Goal: Task Accomplishment & Management: Manage account settings

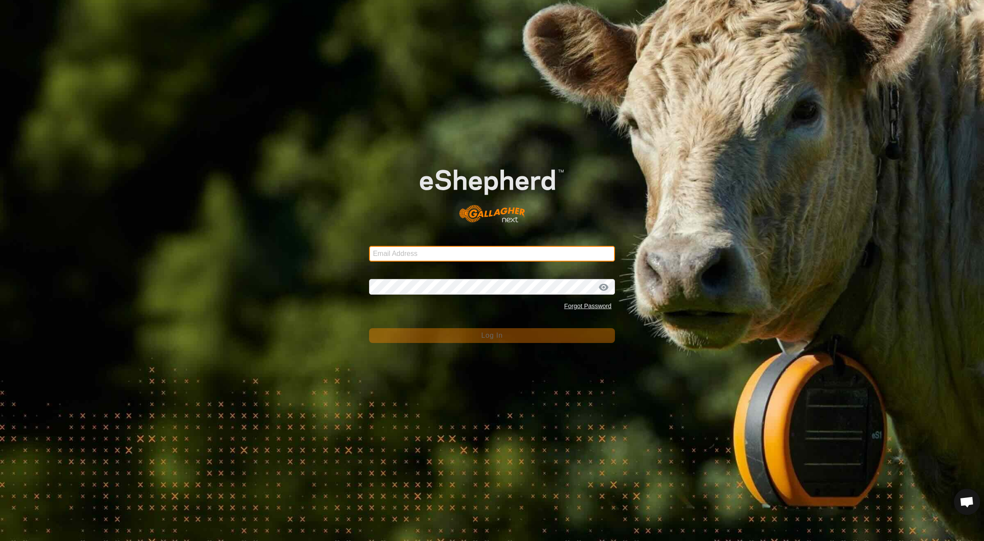
type input "[EMAIL_ADDRESS][DOMAIN_NAME]"
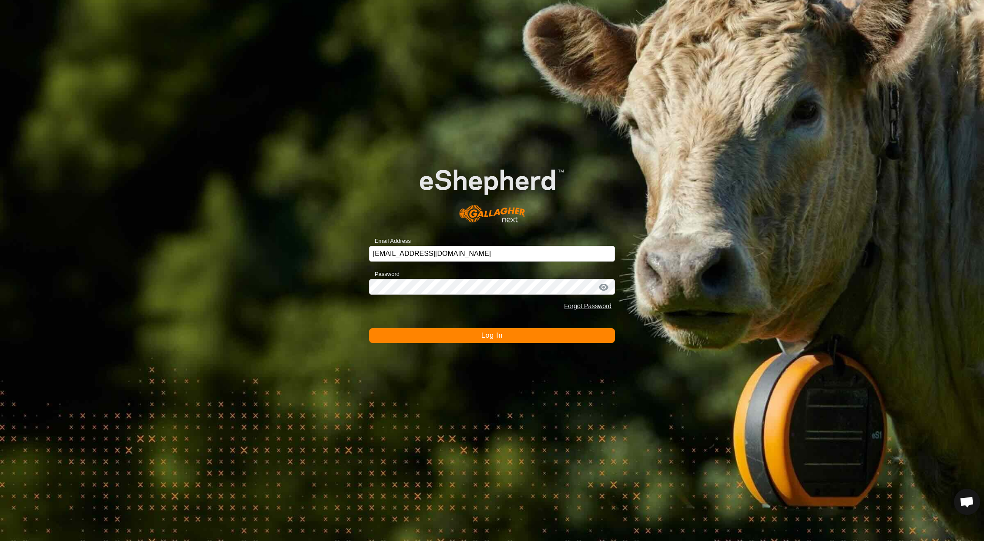
click at [501, 336] on span "Log In" at bounding box center [492, 335] width 21 height 7
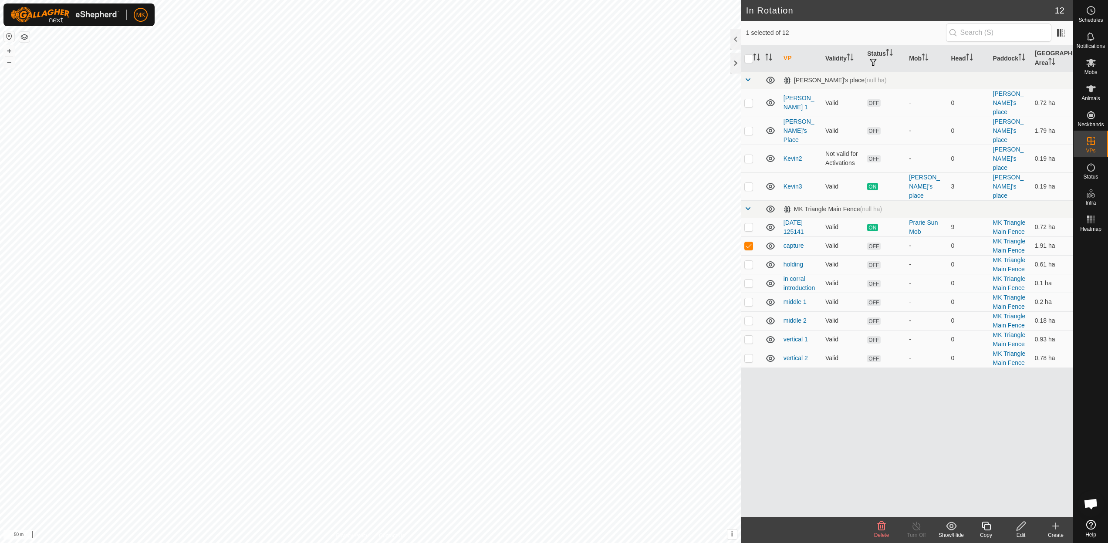
click at [984, 527] on icon at bounding box center [1020, 526] width 11 height 10
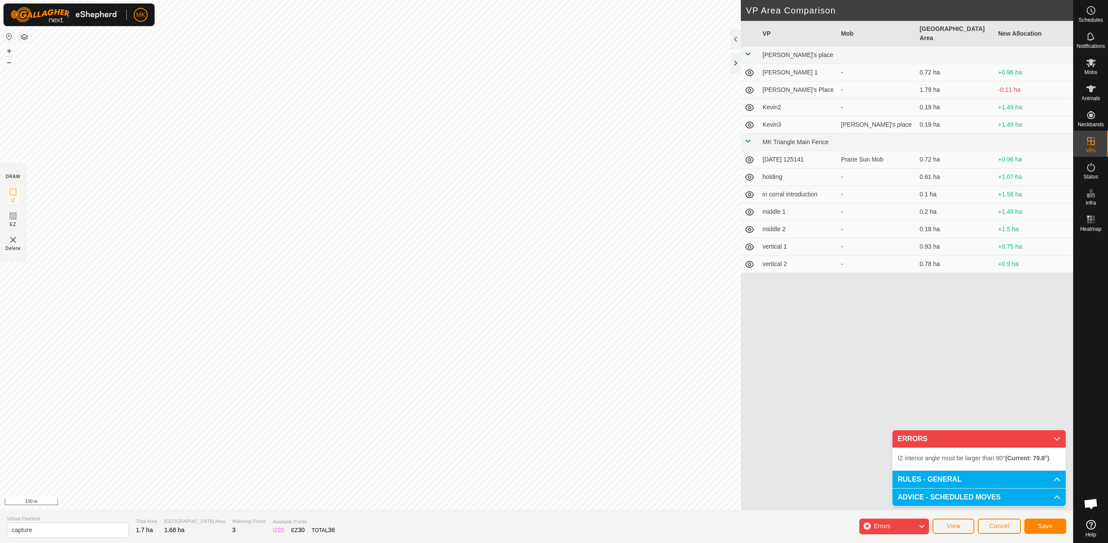
click at [984, 526] on span "Save" at bounding box center [1044, 525] width 15 height 7
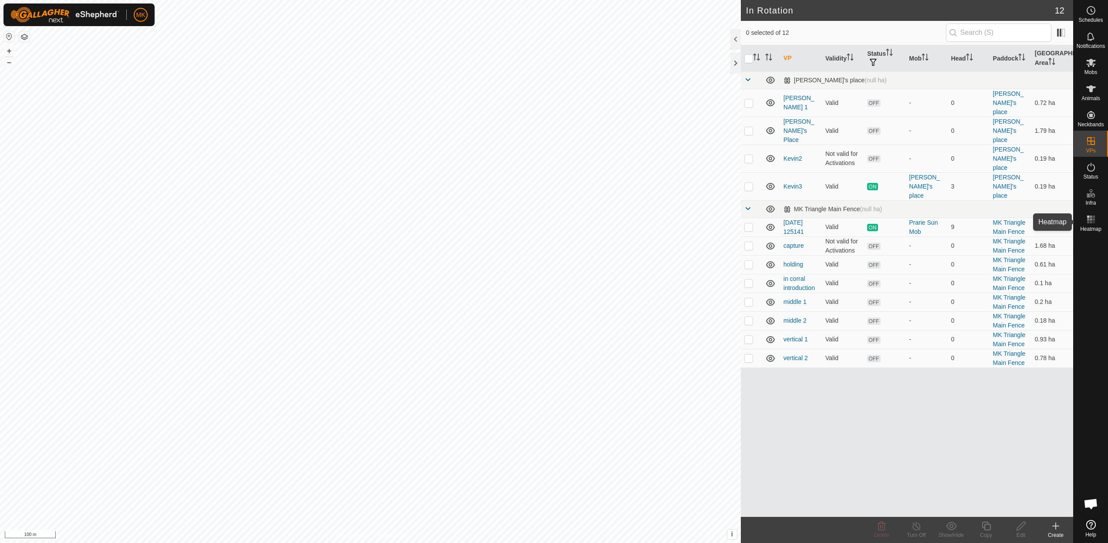
click at [984, 223] on icon at bounding box center [1090, 219] width 10 height 10
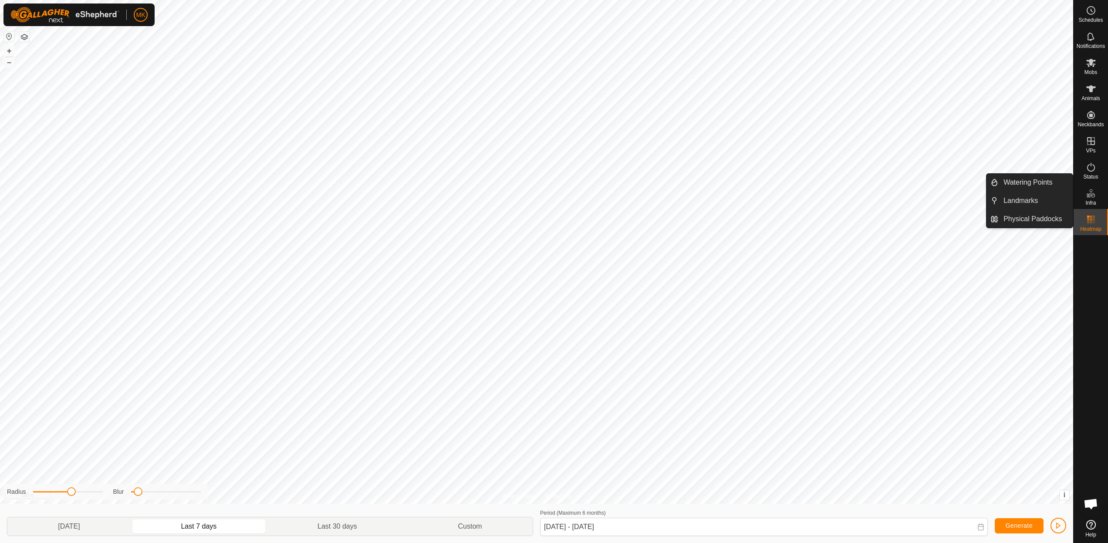
click at [984, 199] on es-infrastructure-svg-icon at bounding box center [1091, 193] width 16 height 14
click at [984, 199] on link "Landmarks" at bounding box center [1035, 200] width 74 height 17
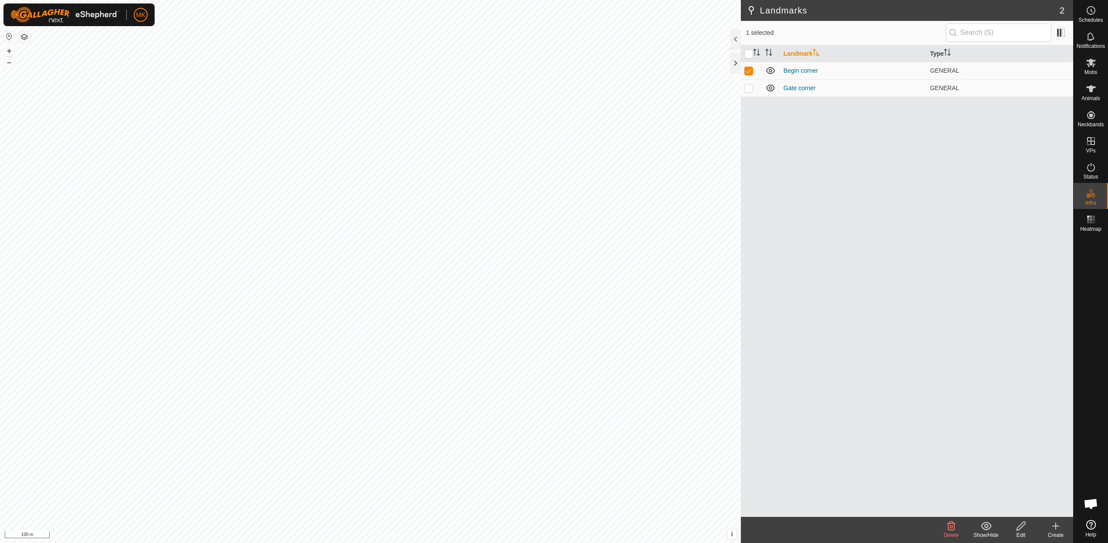
click at [949, 527] on icon at bounding box center [951, 526] width 10 height 10
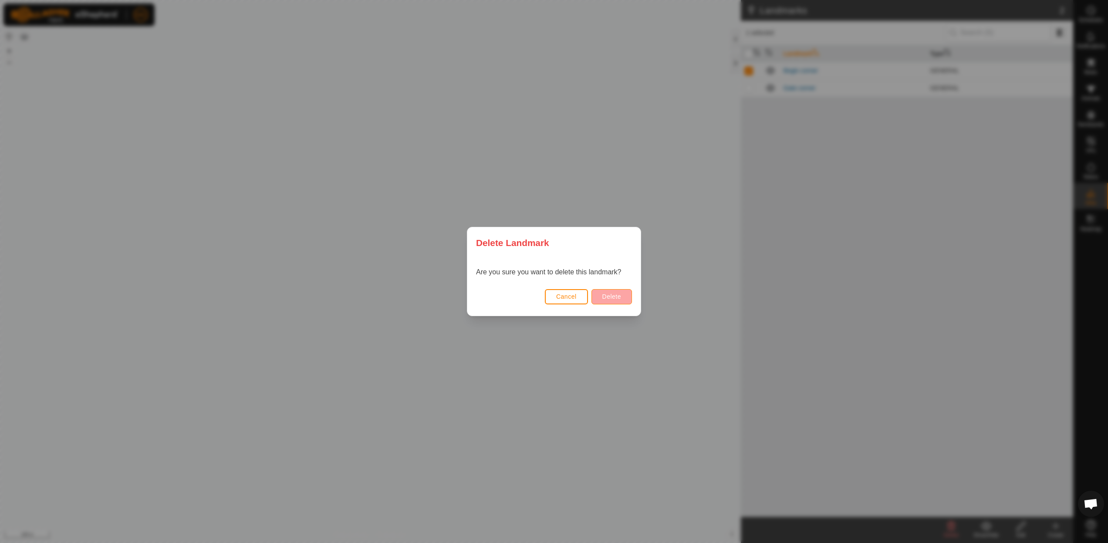
click at [608, 293] on span "Delete" at bounding box center [611, 296] width 19 height 7
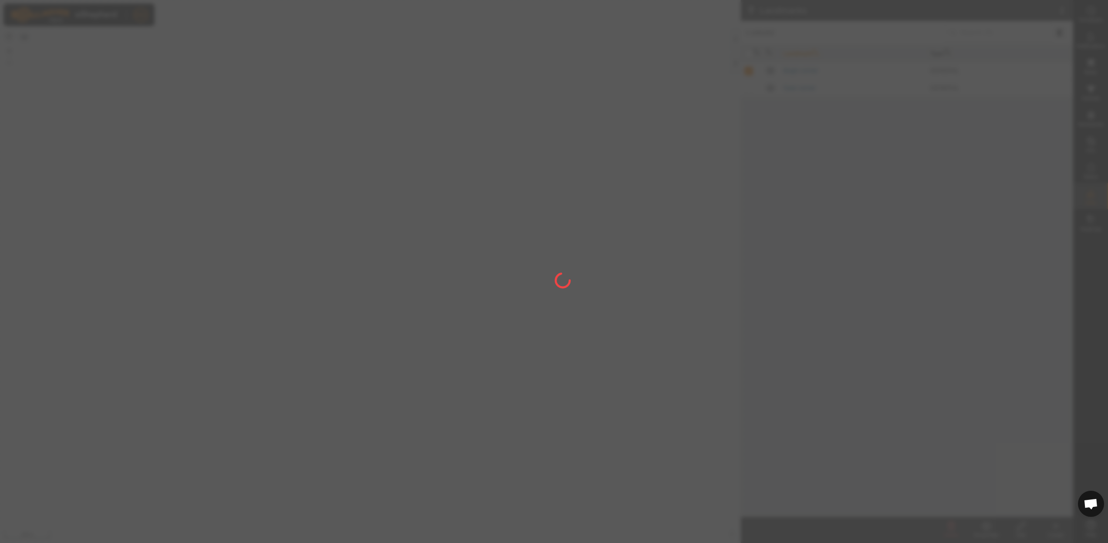
checkbox input "false"
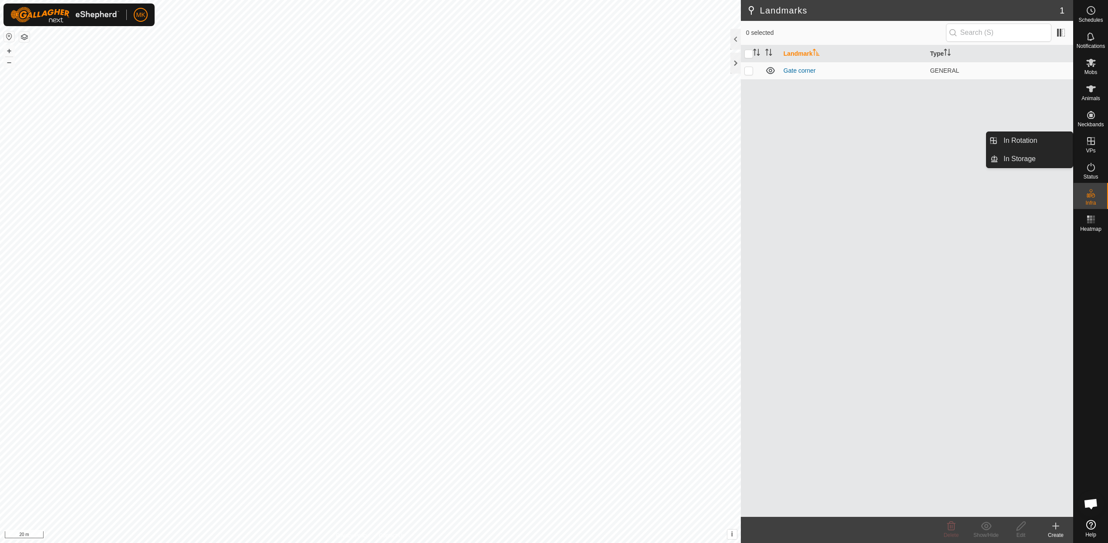
click at [984, 142] on icon at bounding box center [1091, 141] width 8 height 8
click at [984, 139] on link "In Rotation" at bounding box center [1035, 140] width 74 height 17
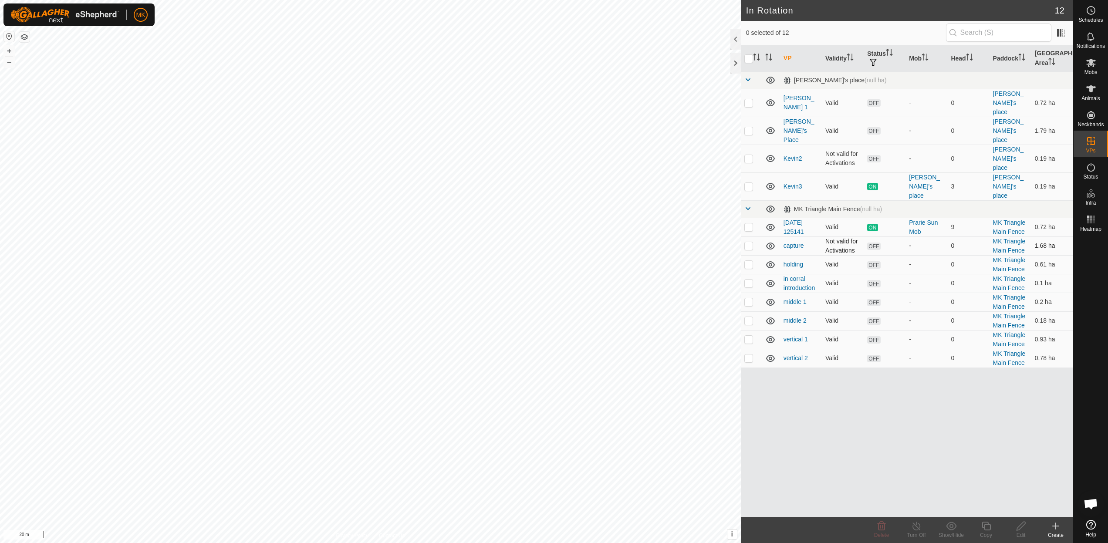
click at [749, 242] on p-checkbox at bounding box center [748, 245] width 9 height 7
checkbox input "true"
click at [984, 530] on icon at bounding box center [1020, 526] width 11 height 10
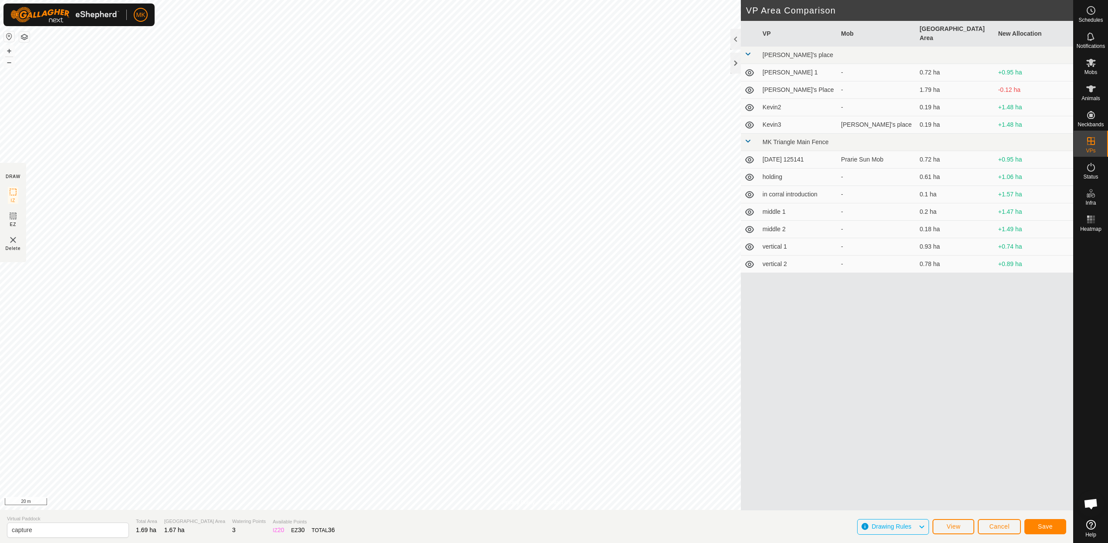
click at [984, 528] on span "Save" at bounding box center [1044, 526] width 15 height 7
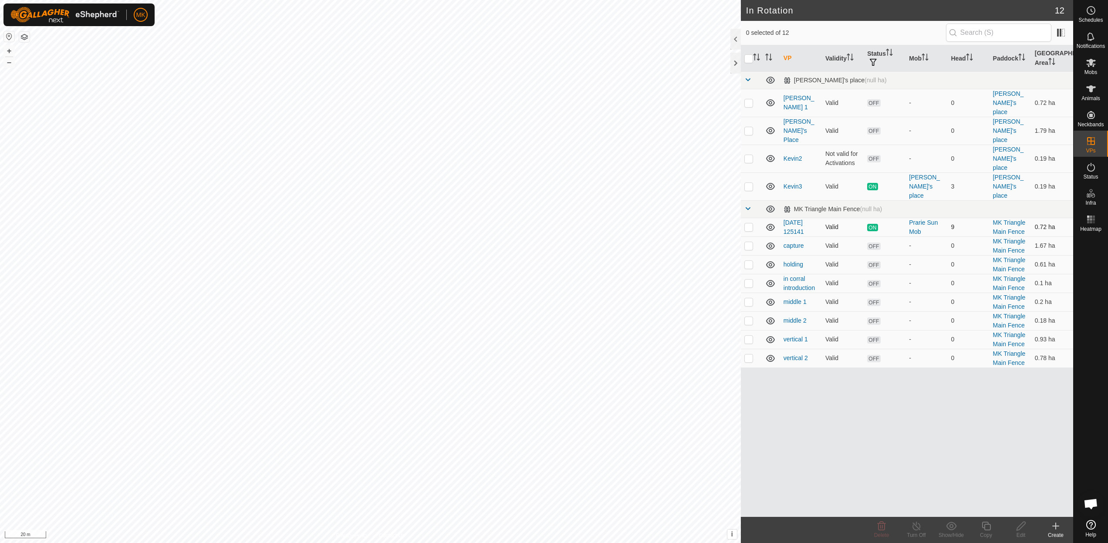
click at [749, 223] on p-checkbox at bounding box center [748, 226] width 9 height 7
checkbox input "true"
click at [916, 412] on div "VP Validity Status Mob Head Paddock Grazing Area [PERSON_NAME]'s place (null ha…" at bounding box center [907, 280] width 332 height 471
click at [749, 242] on p-checkbox at bounding box center [748, 245] width 9 height 7
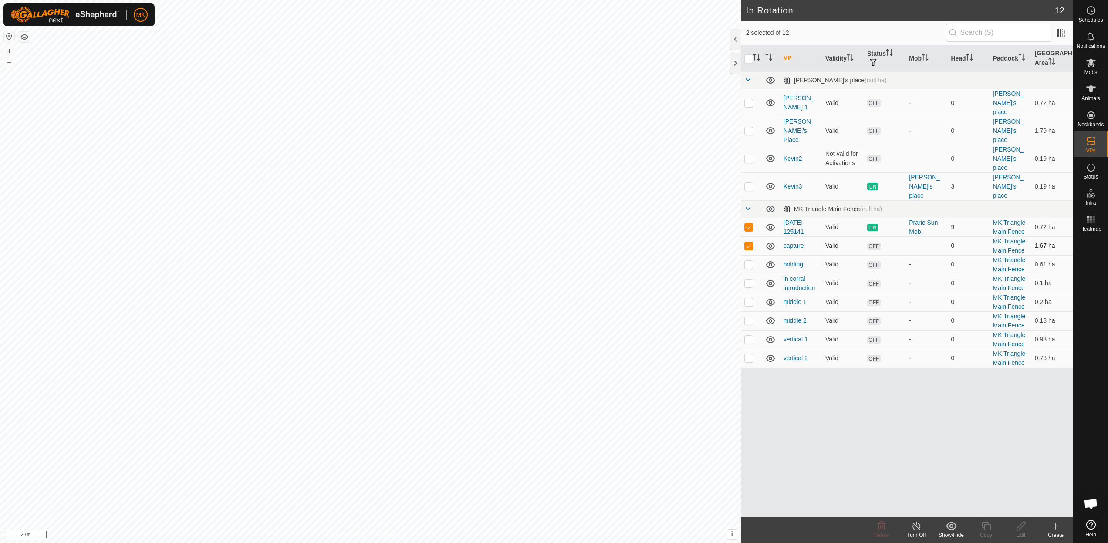
checkbox input "false"
click at [749, 223] on p-checkbox at bounding box center [748, 226] width 9 height 7
checkbox input "false"
click at [751, 261] on p-checkbox at bounding box center [748, 264] width 9 height 7
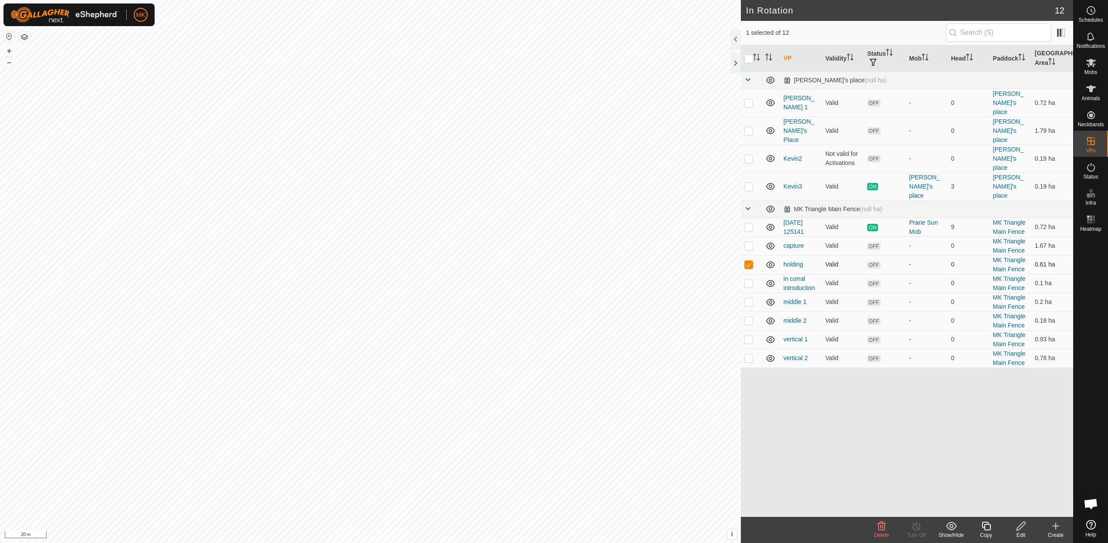
checkbox input "false"
click at [750, 279] on p-checkbox at bounding box center [748, 282] width 9 height 7
checkbox input "false"
click at [749, 298] on p-checkbox at bounding box center [748, 301] width 9 height 7
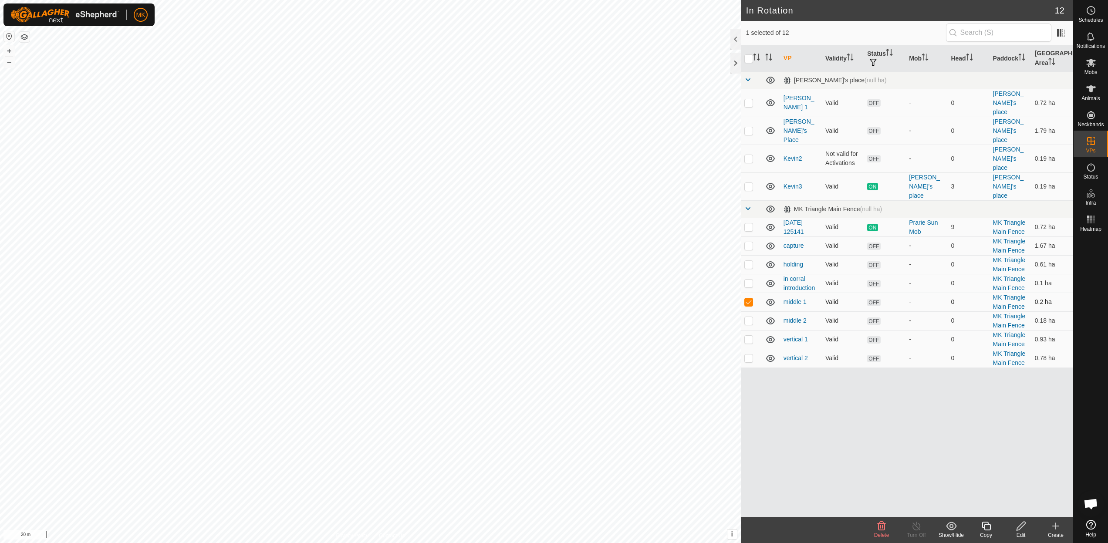
click at [749, 298] on p-checkbox at bounding box center [748, 301] width 9 height 7
click at [747, 298] on p-checkbox at bounding box center [748, 301] width 9 height 7
checkbox input "true"
click at [984, 529] on icon at bounding box center [1020, 526] width 11 height 10
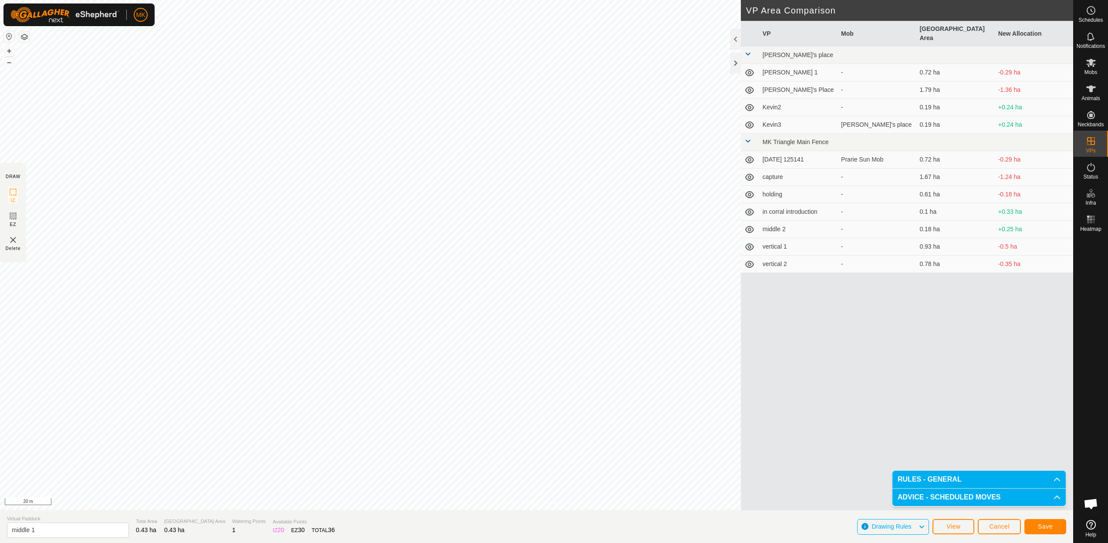
click at [984, 523] on span "Save" at bounding box center [1044, 526] width 15 height 7
